Goal: Task Accomplishment & Management: Manage account settings

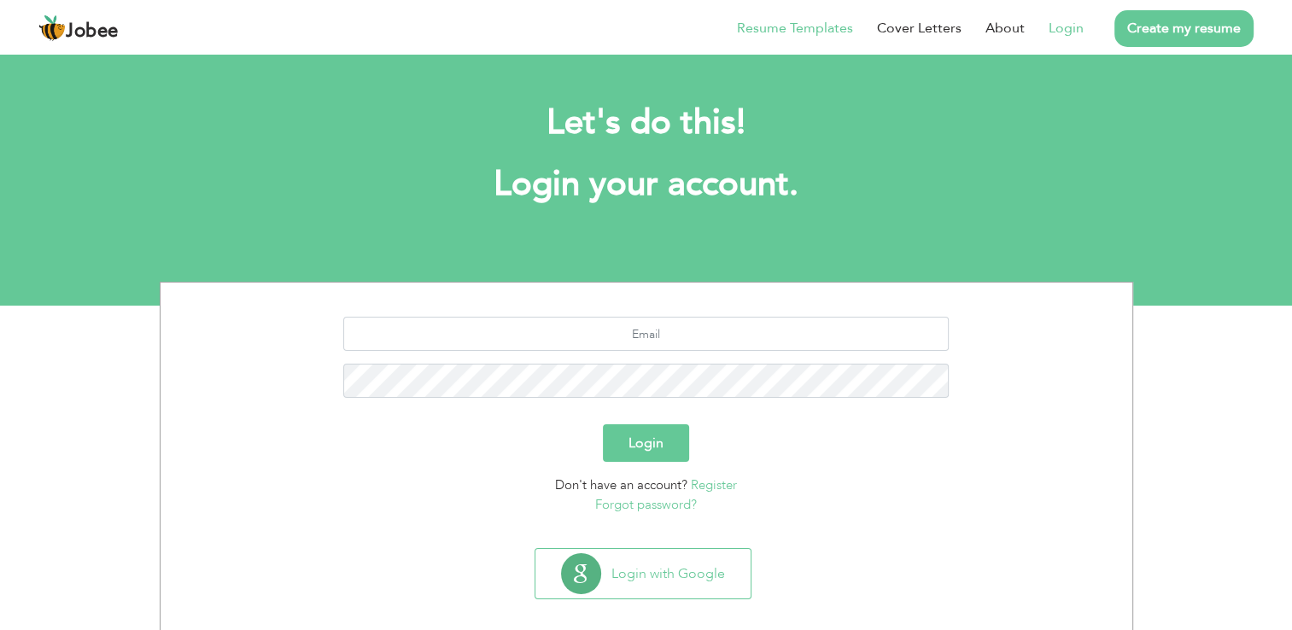
click at [800, 32] on link "Resume Templates" at bounding box center [795, 28] width 116 height 21
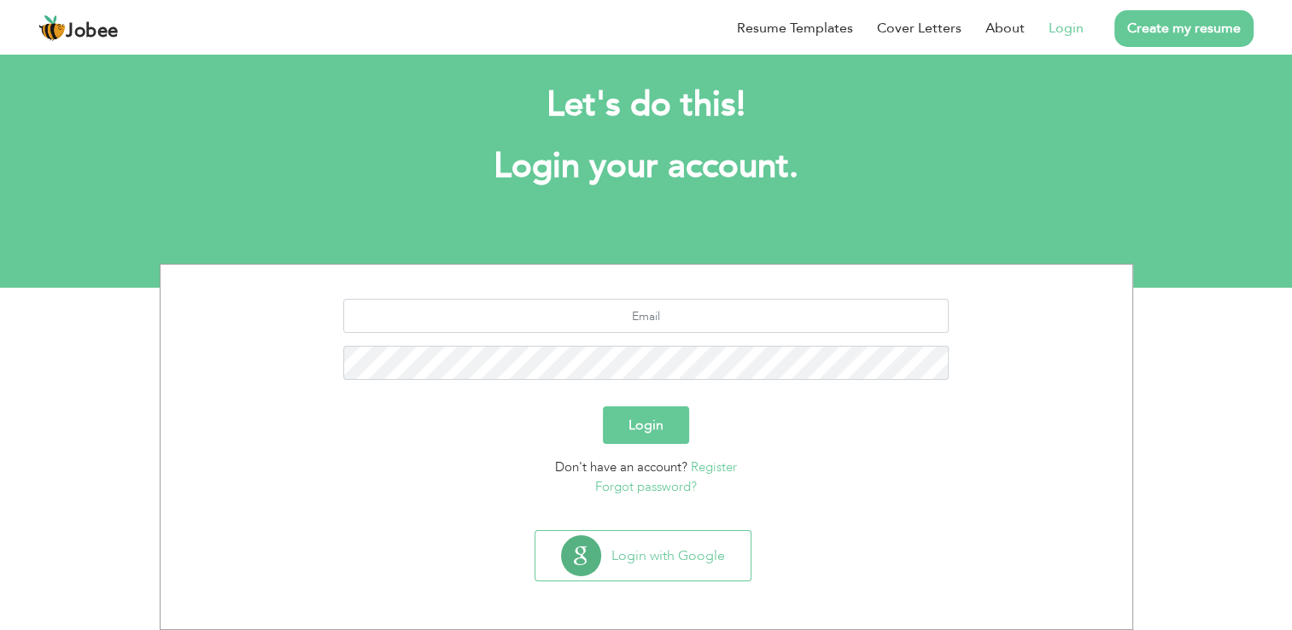
scroll to position [17, 0]
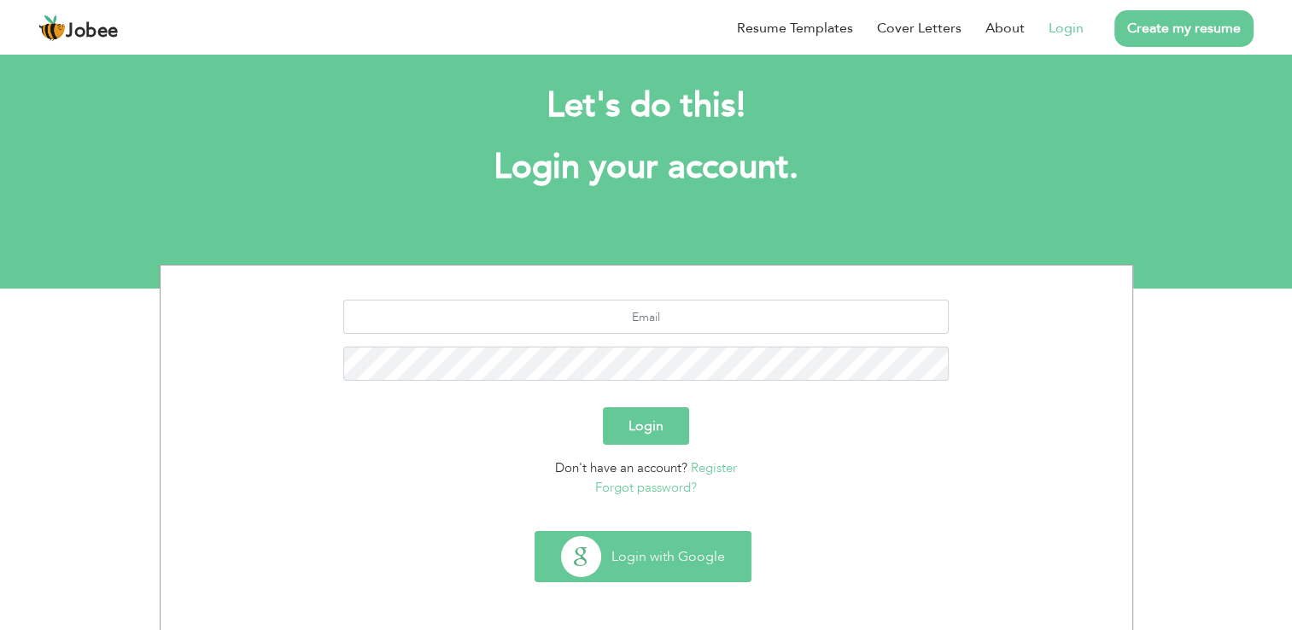
click at [697, 545] on button "Login with Google" at bounding box center [643, 557] width 215 height 50
